Goal: Find specific page/section: Find specific page/section

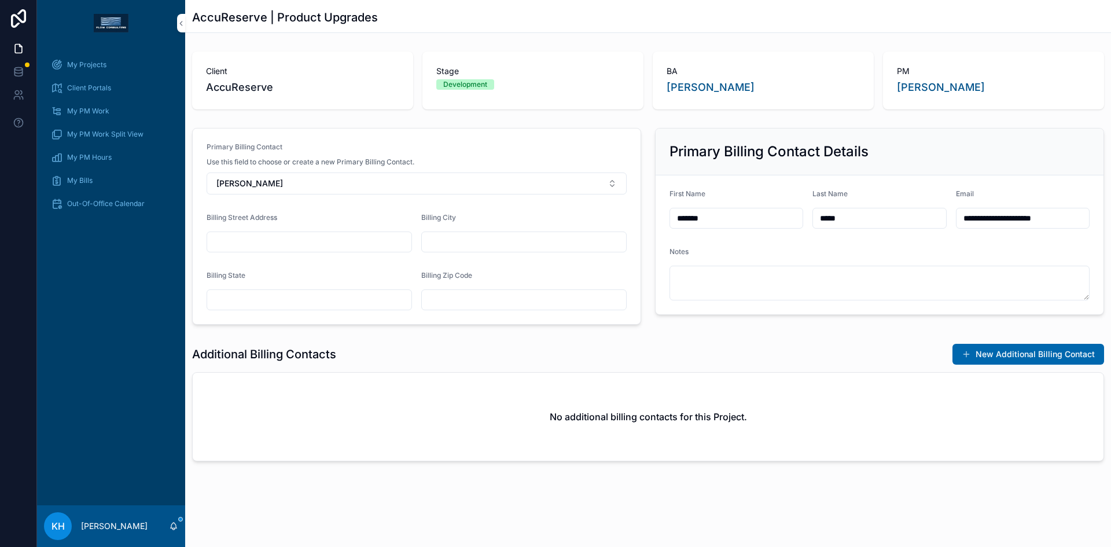
click at [75, 59] on div "My Projects" at bounding box center [111, 65] width 120 height 19
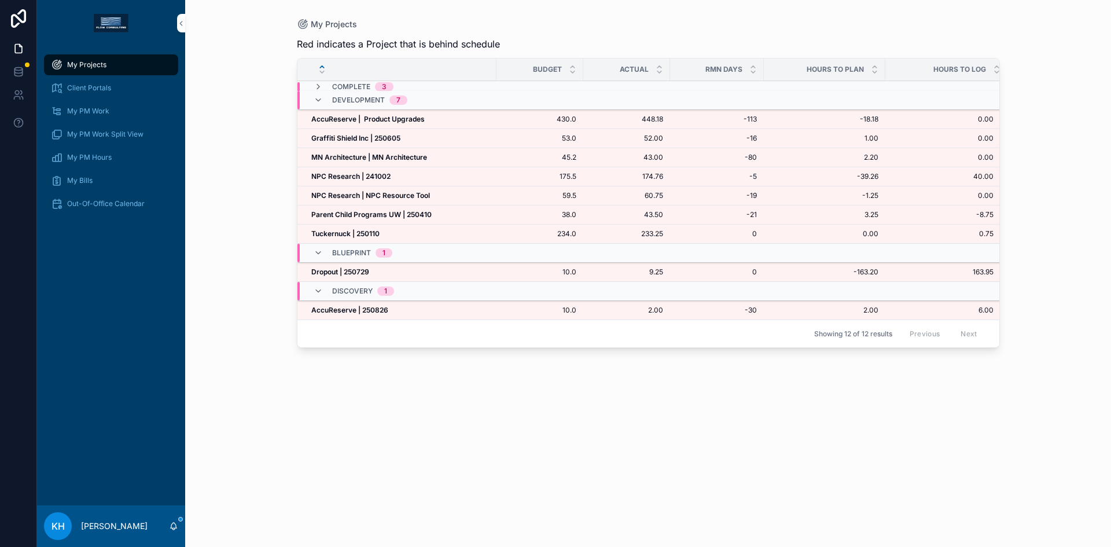
click at [339, 179] on strong "NPC Research | 241002" at bounding box center [350, 176] width 79 height 9
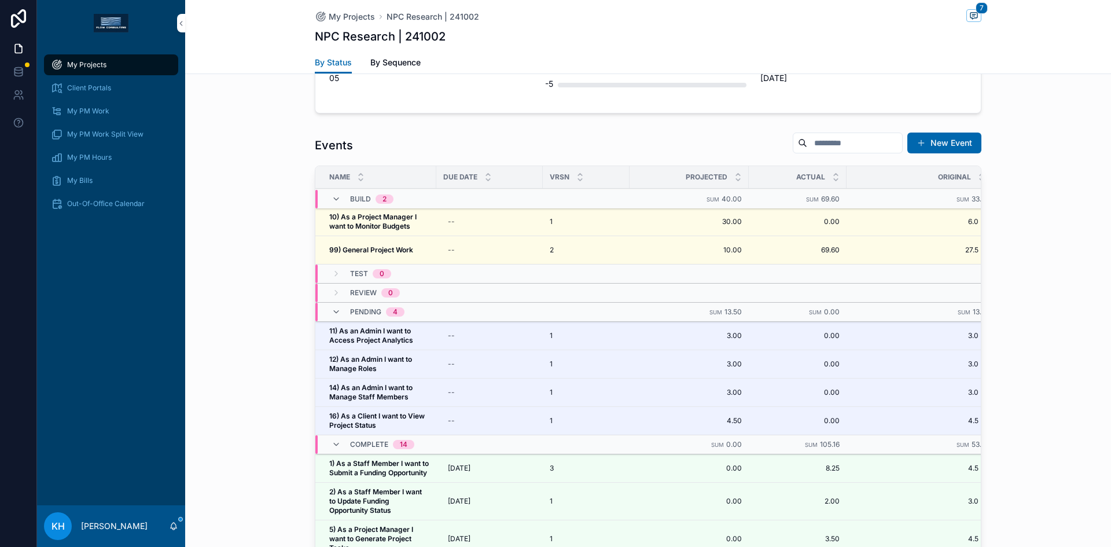
scroll to position [1133, 0]
click at [381, 212] on strong "10) As a Project Manager I want to Monitor Budgets" at bounding box center [373, 221] width 89 height 18
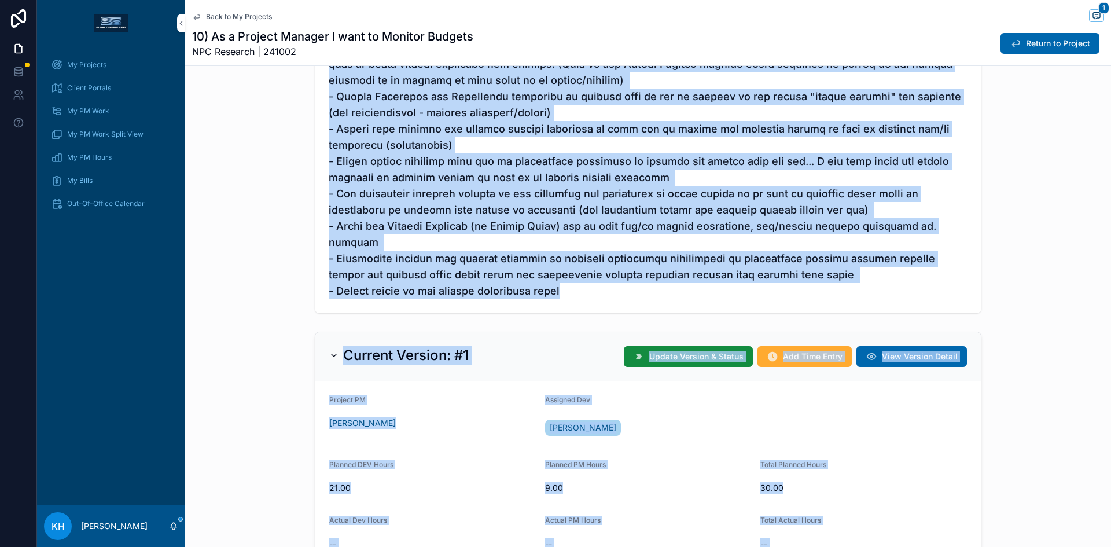
scroll to position [682, 0]
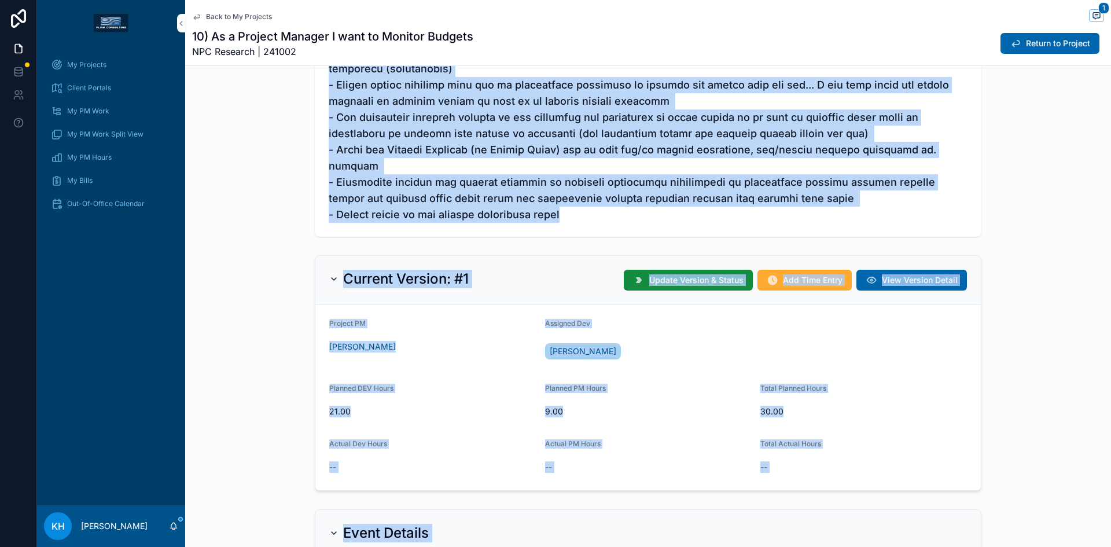
drag, startPoint x: 326, startPoint y: 244, endPoint x: 590, endPoint y: 202, distance: 266.5
copy span "Build Details: - I can generate budget direct expense categories by month and e…"
click at [82, 181] on span "My Bills" at bounding box center [79, 180] width 25 height 9
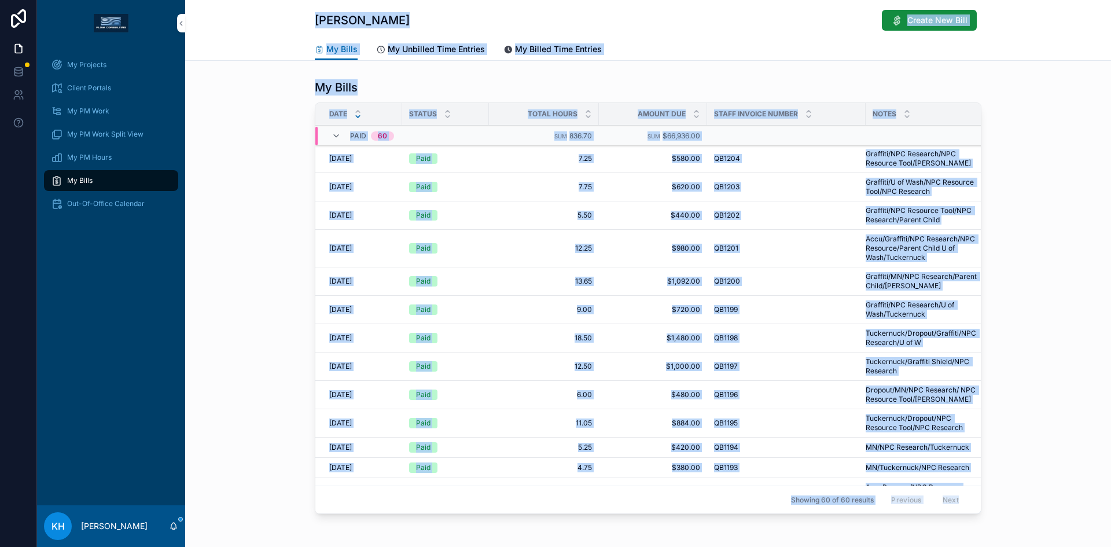
click at [416, 52] on span "My Unbilled Time Entries" at bounding box center [436, 49] width 97 height 12
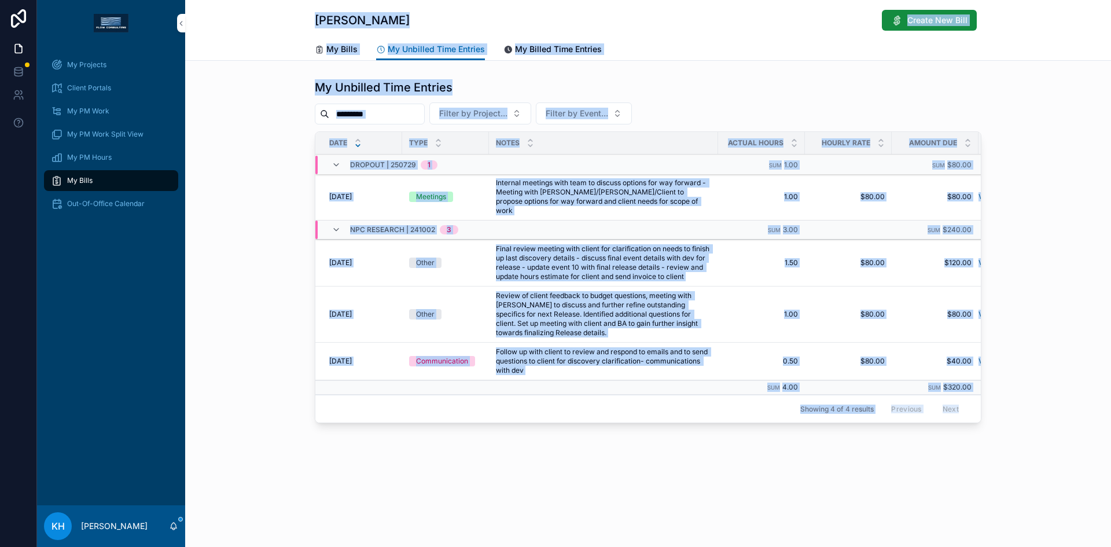
click at [84, 65] on span "My Projects" at bounding box center [86, 64] width 39 height 9
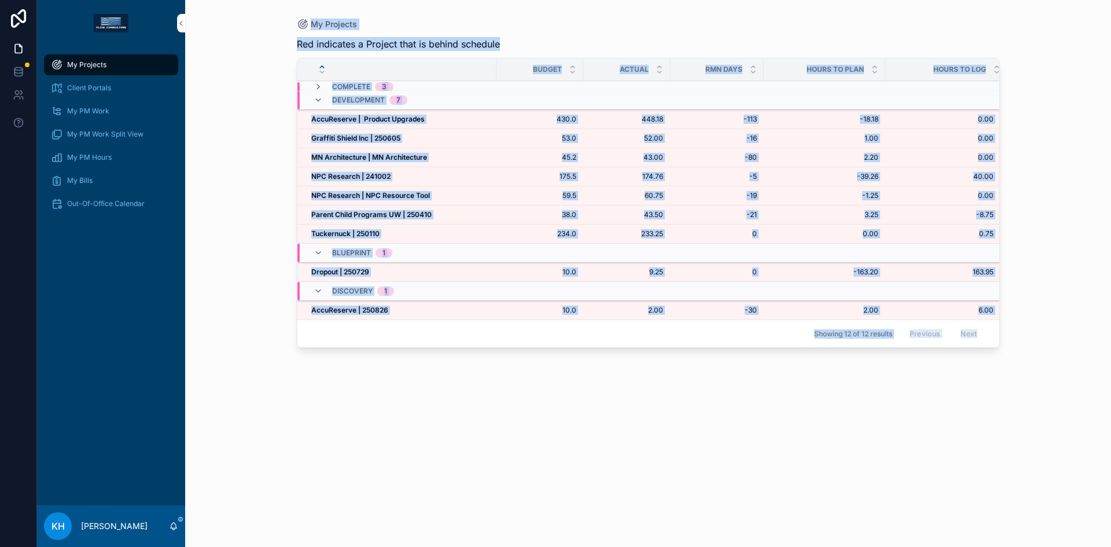
click at [344, 179] on strong "NPC Research | 241002" at bounding box center [350, 176] width 79 height 9
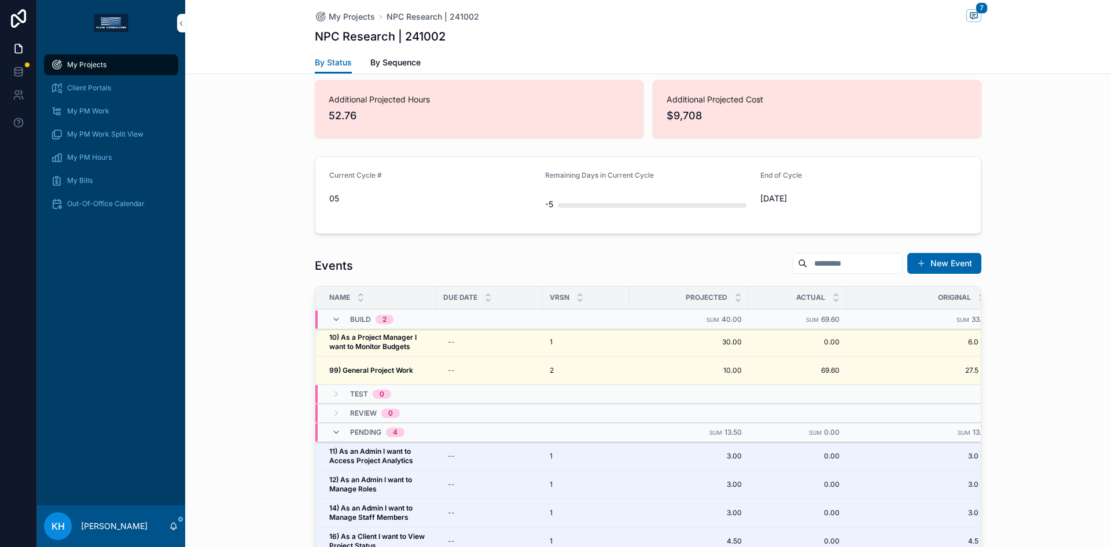
scroll to position [1014, 0]
click at [369, 332] on strong "10) As a Project Manager I want to Monitor Budgets" at bounding box center [373, 341] width 89 height 18
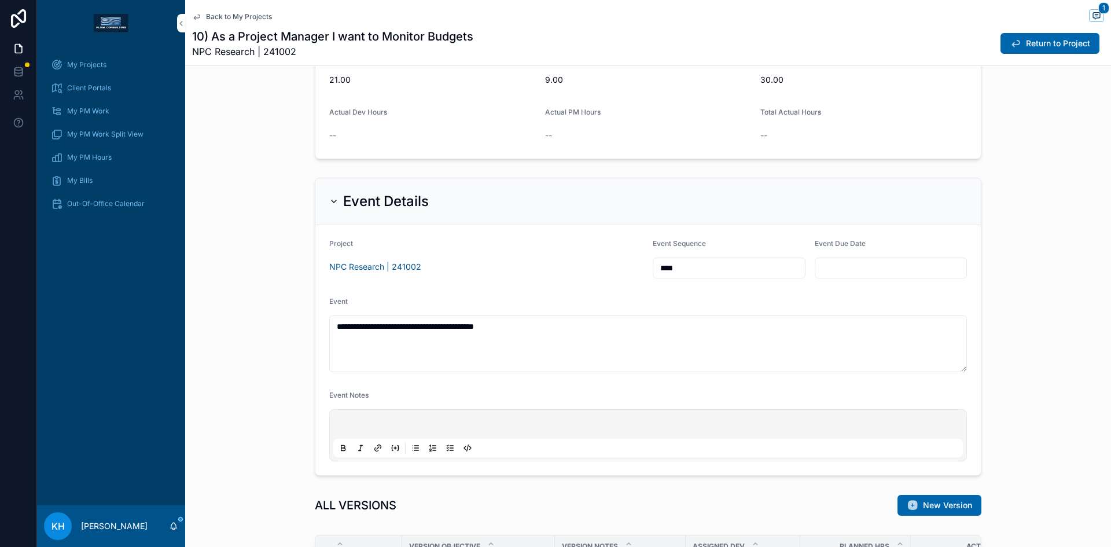
click at [209, 18] on span "Back to My Projects" at bounding box center [239, 16] width 66 height 9
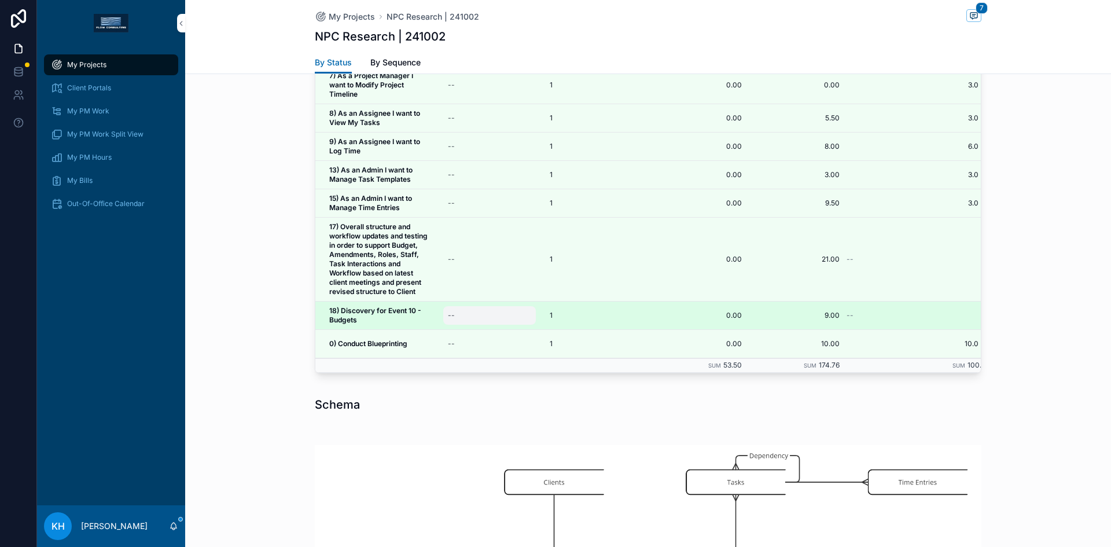
scroll to position [1337, 0]
click at [401, 307] on strong "18) Discovery for Event 10 - Budgets" at bounding box center [376, 316] width 94 height 18
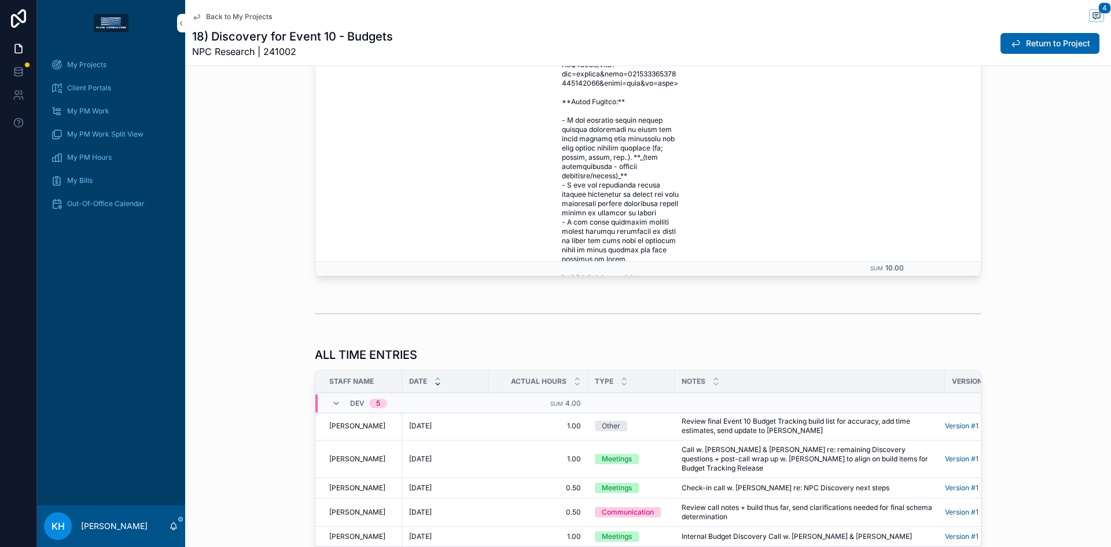
scroll to position [1736, 0]
